Goal: Information Seeking & Learning: Find specific fact

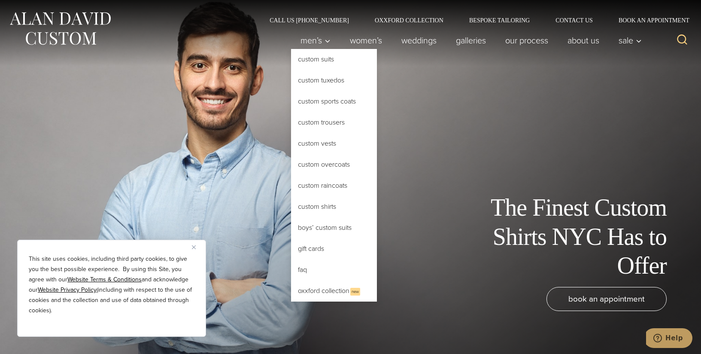
click at [321, 208] on link "Custom Shirts" at bounding box center [334, 206] width 86 height 21
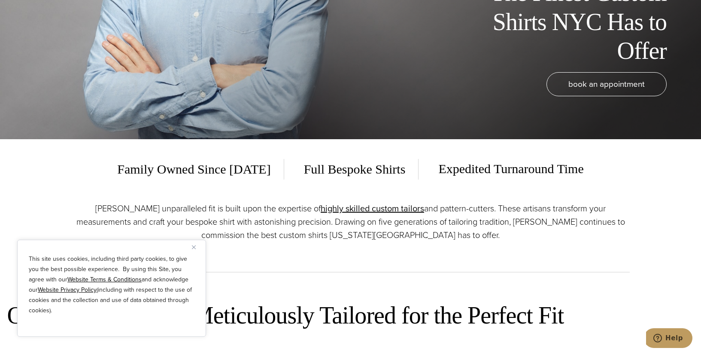
scroll to position [258, 0]
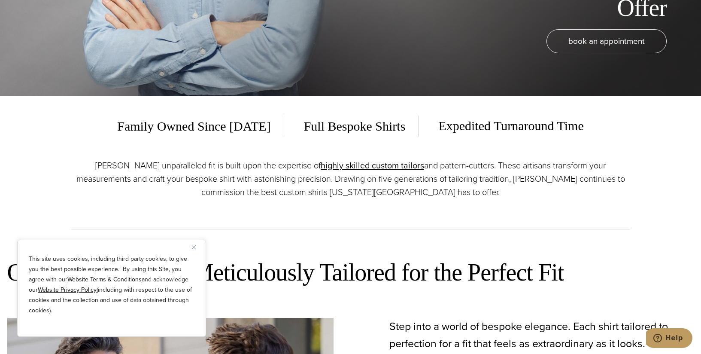
click at [195, 246] on img "Close" at bounding box center [194, 247] width 4 height 4
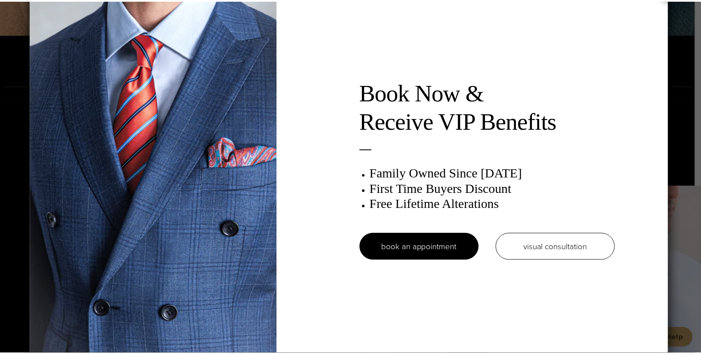
scroll to position [0, 0]
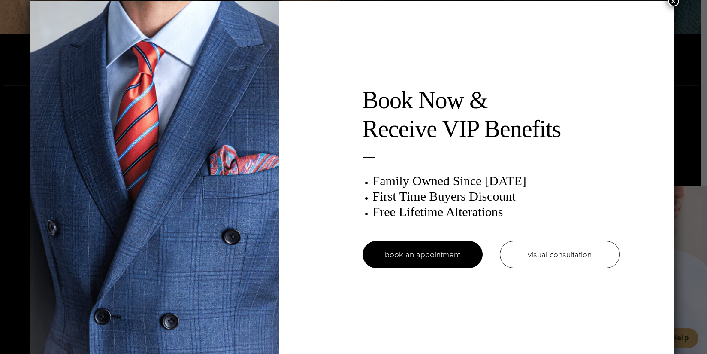
click at [679, 1] on button "×" at bounding box center [673, 0] width 11 height 11
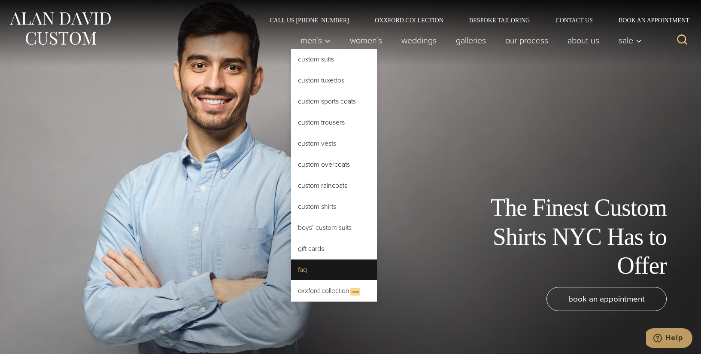
click at [294, 270] on link "FAQ" at bounding box center [334, 269] width 86 height 21
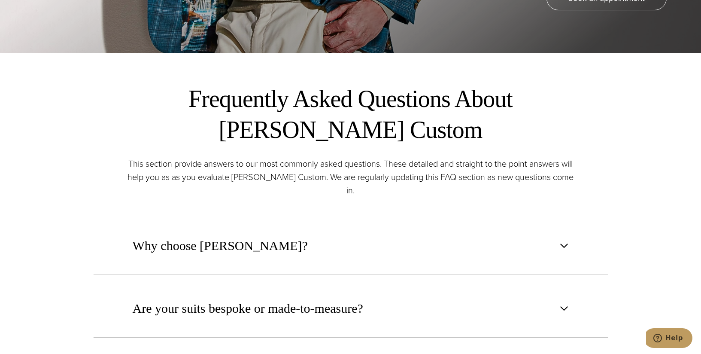
scroll to position [472, 0]
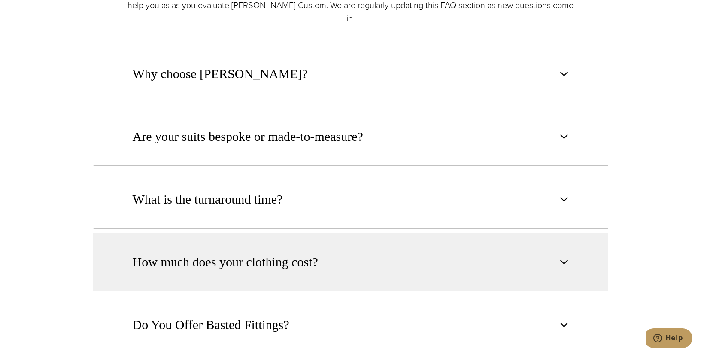
click at [555, 241] on button "How much does your clothing cost?" at bounding box center [350, 262] width 515 height 58
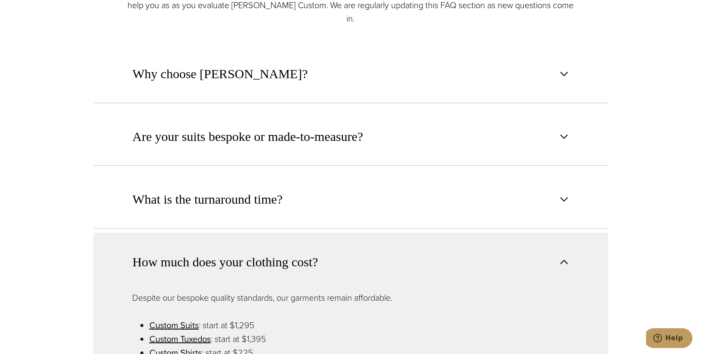
scroll to position [601, 0]
